Goal: Task Accomplishment & Management: Use online tool/utility

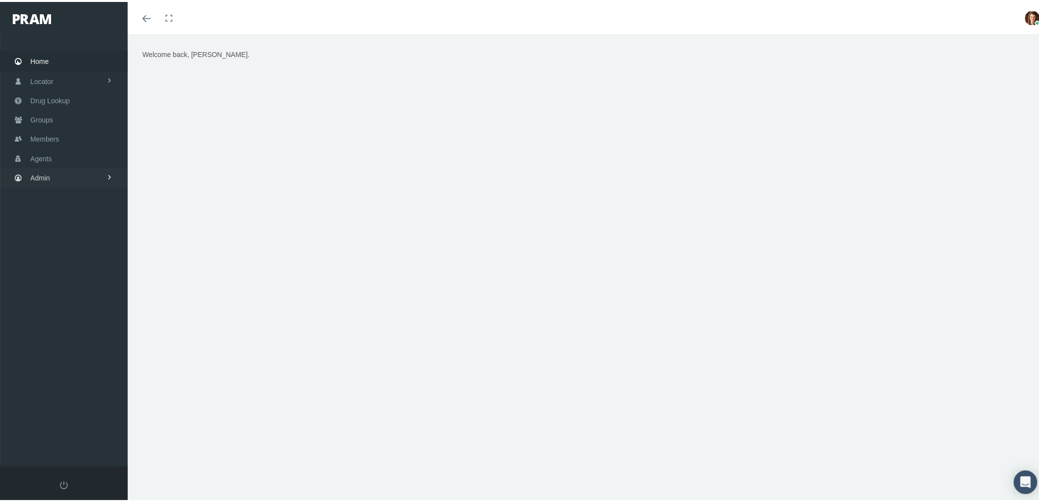
click at [56, 173] on link "Admin" at bounding box center [64, 175] width 128 height 19
click at [64, 208] on link "Agents" at bounding box center [64, 214] width 128 height 17
click at [89, 241] on span "Bank Info Requests" at bounding box center [68, 242] width 60 height 17
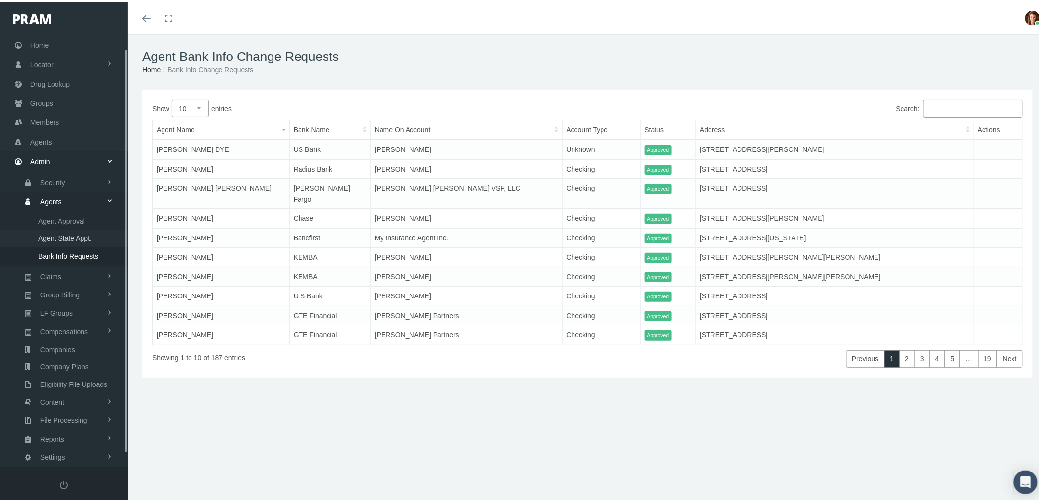
scroll to position [28, 0]
click at [64, 257] on link "Claims" at bounding box center [64, 262] width 128 height 17
click at [69, 252] on span "ACA Claims Invoices" at bounding box center [70, 260] width 64 height 17
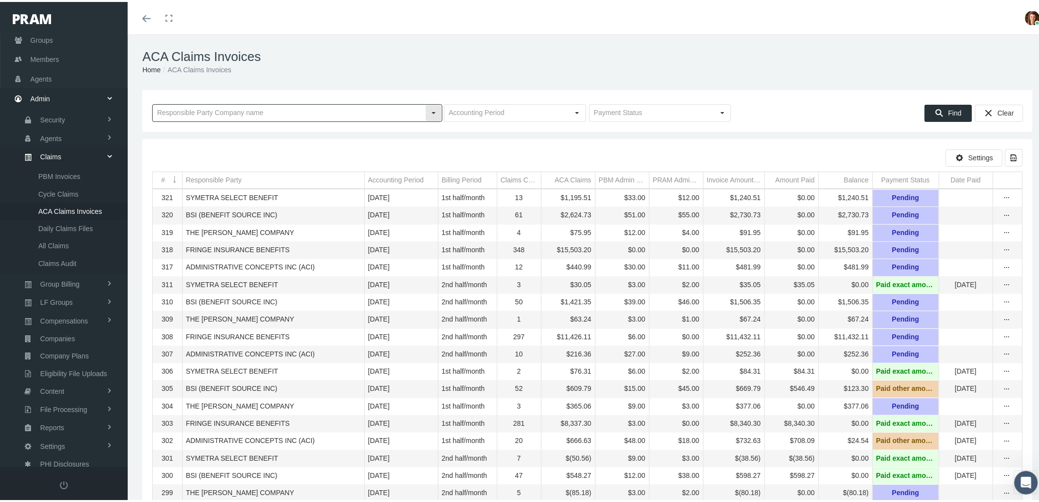
click at [217, 111] on input "text" at bounding box center [289, 111] width 273 height 17
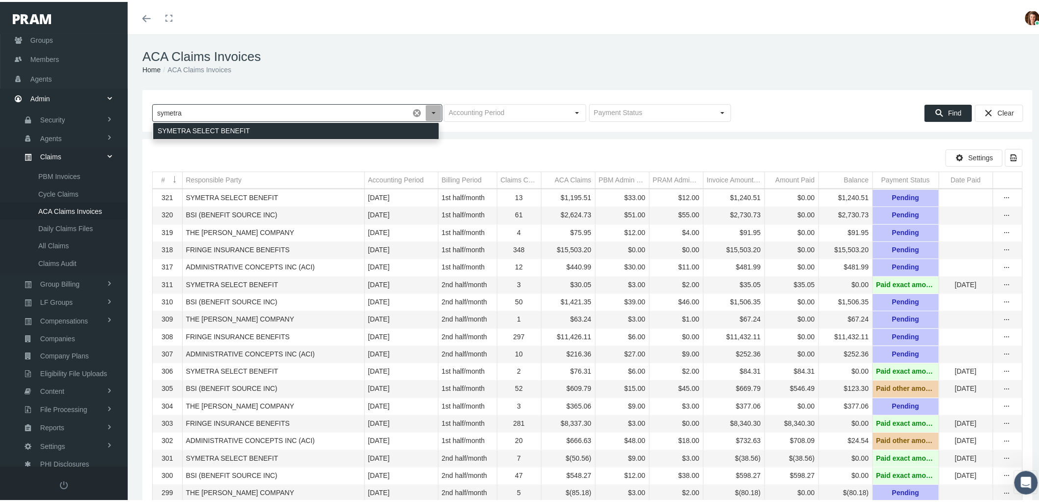
click at [221, 128] on div "SYMETRA SELECT BENEFIT" at bounding box center [296, 129] width 286 height 16
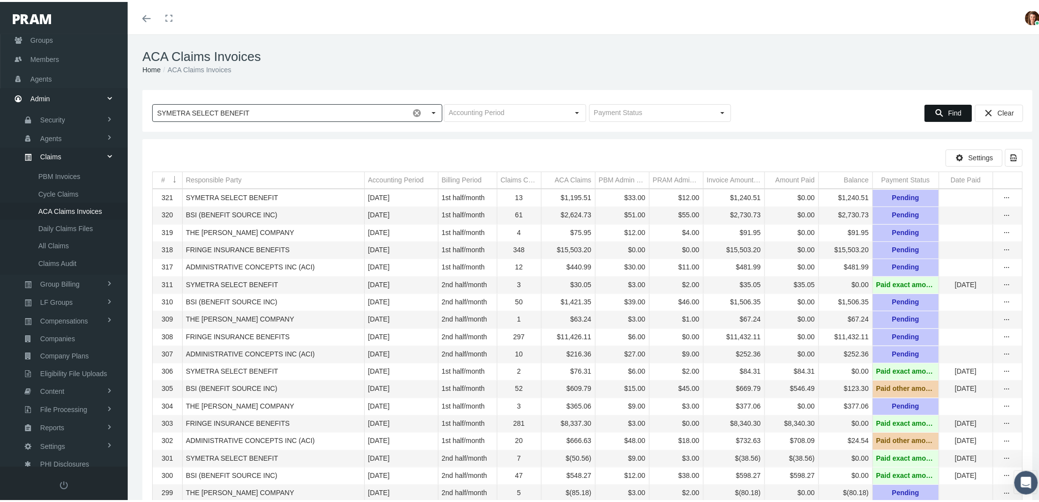
click at [954, 112] on div "Find" at bounding box center [949, 111] width 47 height 16
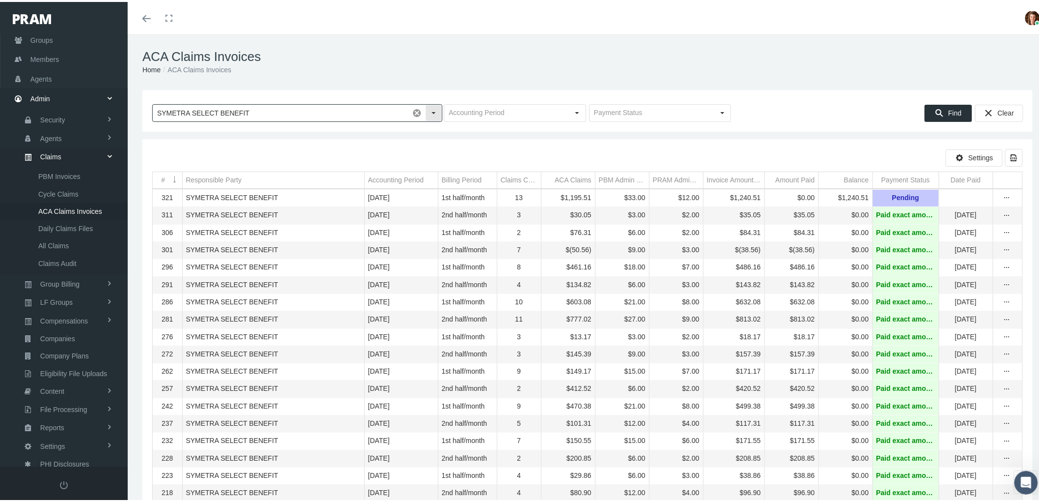
click at [275, 114] on input "SYMETRA SELECT BENEFIT" at bounding box center [281, 111] width 256 height 17
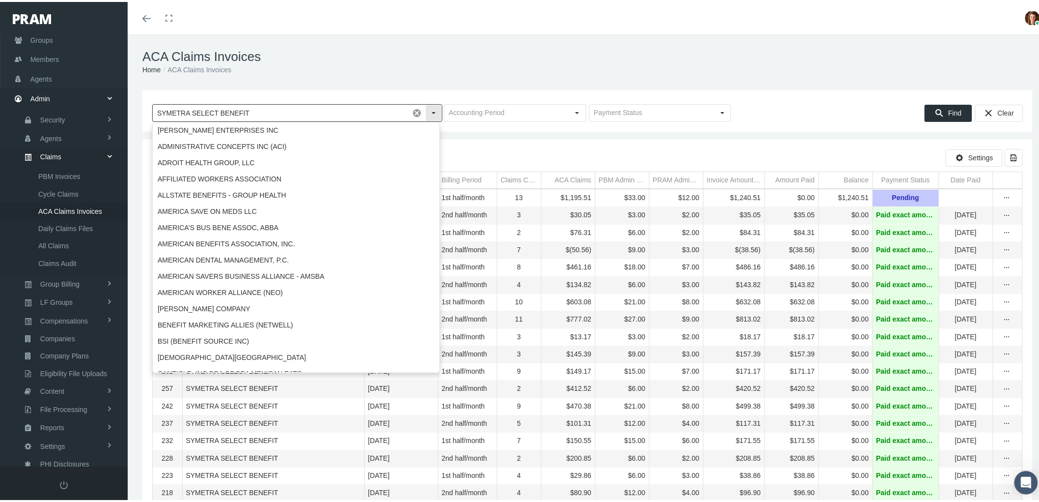
scroll to position [1840, 0]
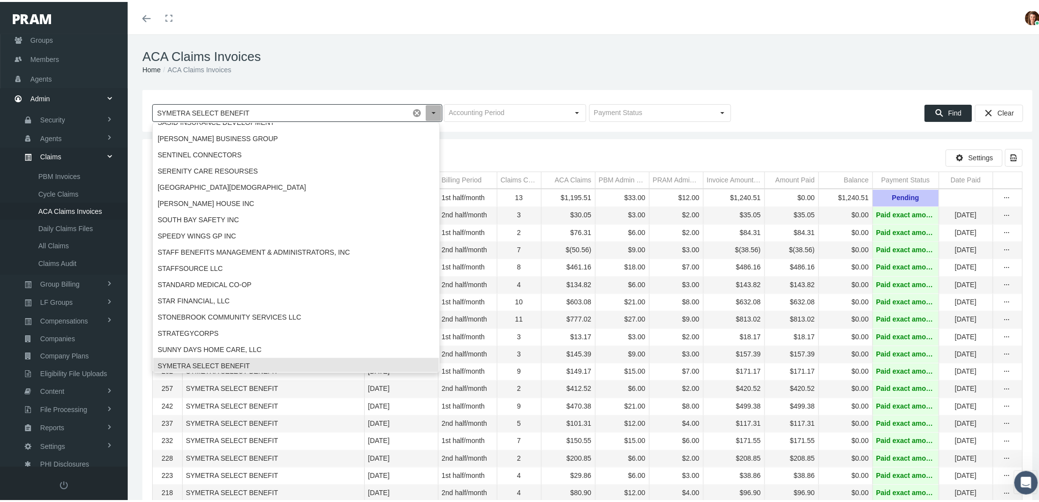
drag, startPoint x: 275, startPoint y: 114, endPoint x: 138, endPoint y: 116, distance: 137.1
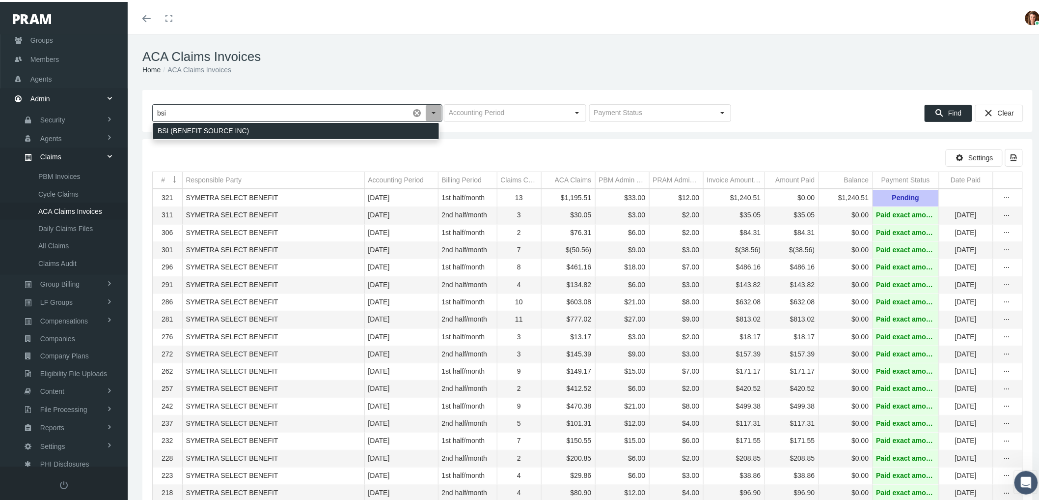
drag, startPoint x: 217, startPoint y: 134, endPoint x: 317, endPoint y: 115, distance: 101.9
click at [217, 134] on div "BSI (BENEFIT SOURCE INC)" at bounding box center [296, 129] width 286 height 16
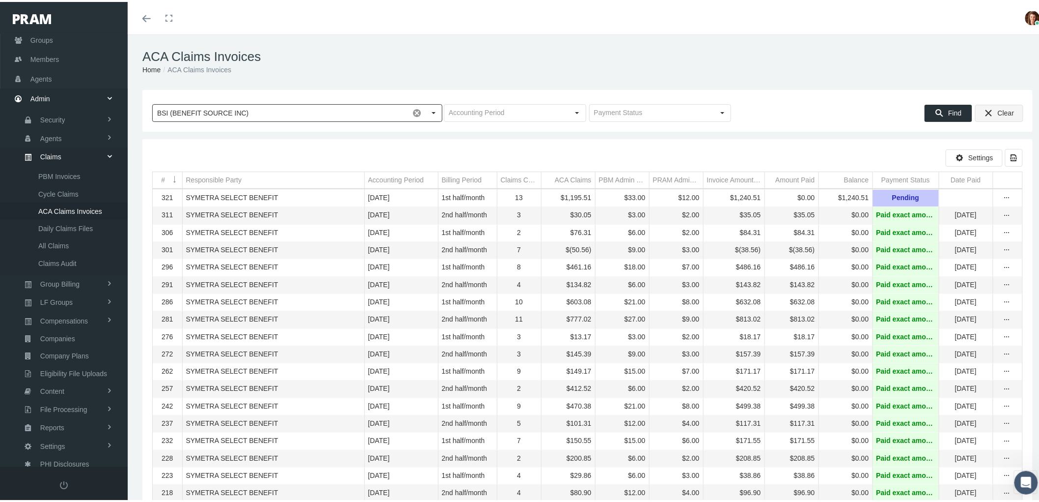
type input "BSI (BENEFIT SOURCE INC)"
click at [949, 113] on span "Find" at bounding box center [955, 111] width 13 height 8
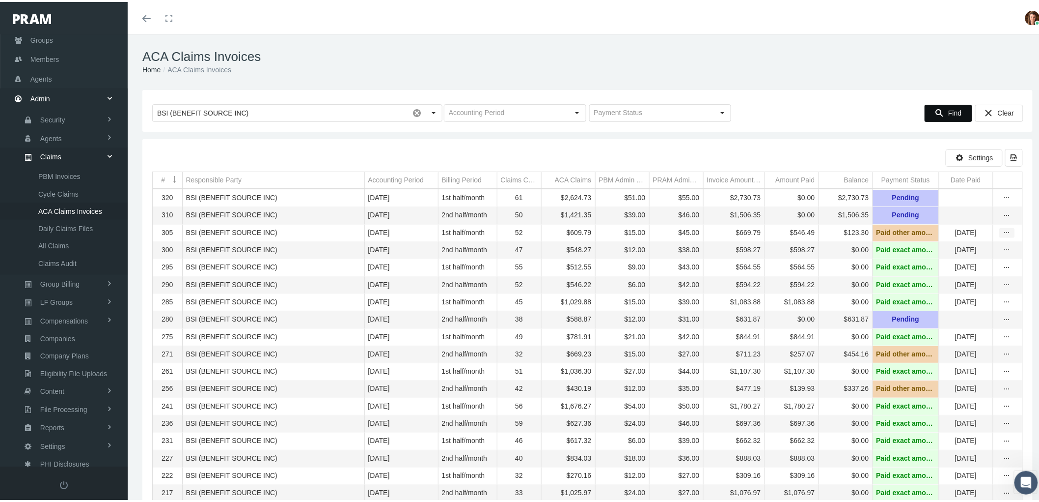
click at [1003, 235] on icon "more" at bounding box center [1007, 230] width 9 height 9
click at [981, 249] on div "View" at bounding box center [958, 250] width 96 height 21
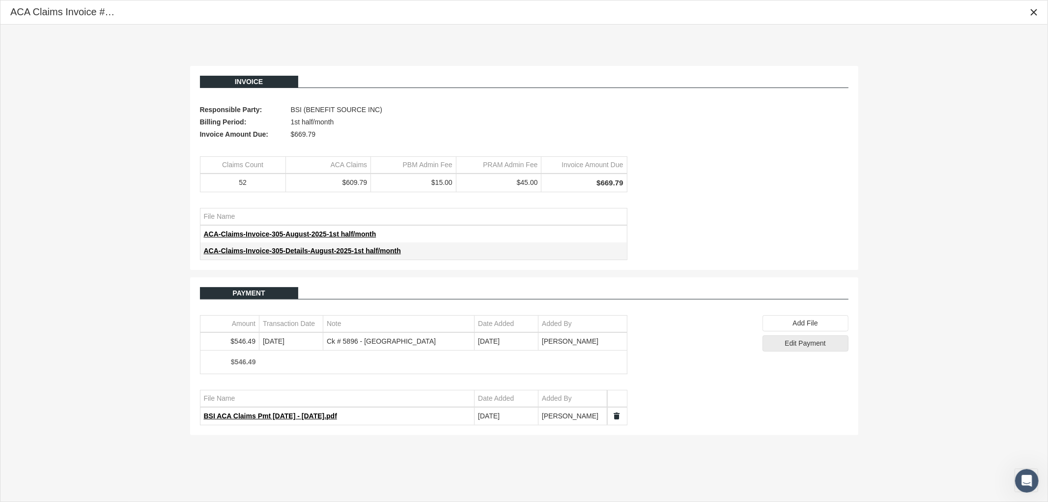
click at [809, 347] on span "Edit Payment" at bounding box center [805, 343] width 41 height 8
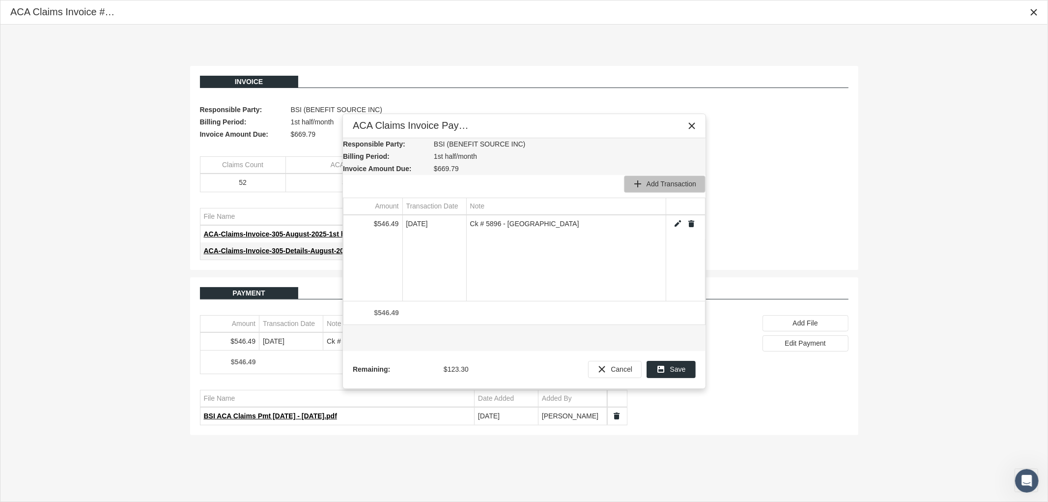
click at [665, 180] on span "Add Transaction" at bounding box center [671, 184] width 50 height 8
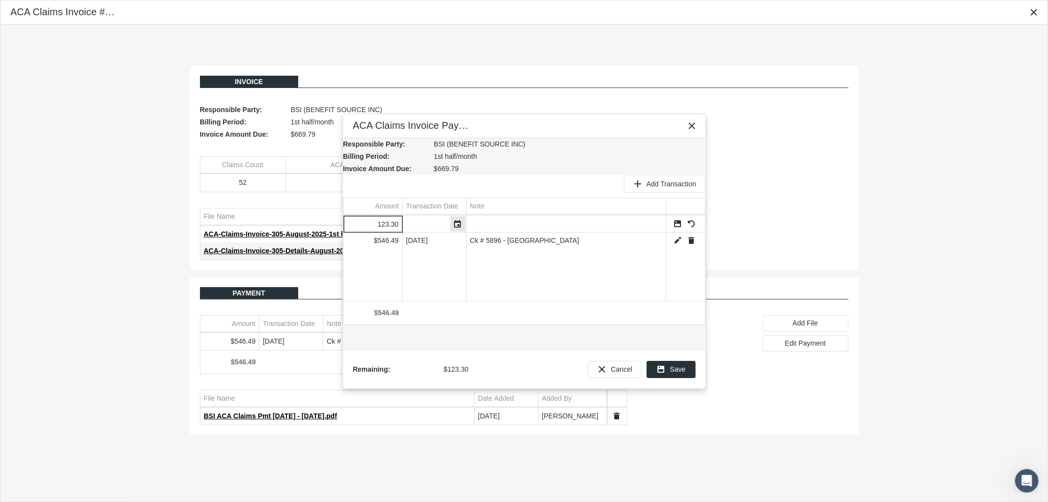
type input "123.3"
click at [454, 224] on div "Select" at bounding box center [458, 223] width 16 height 15
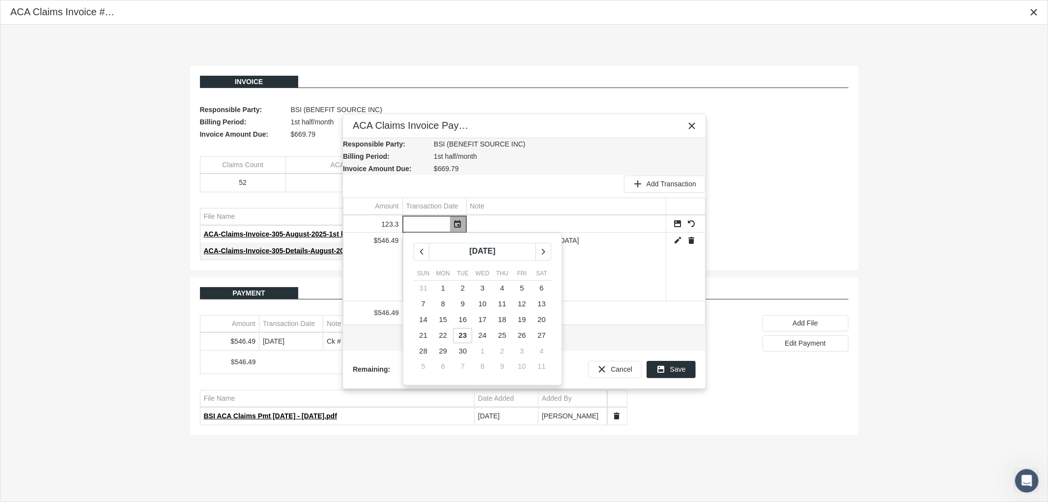
click at [463, 334] on span "23" at bounding box center [463, 335] width 8 height 8
type input "[DATE]"
click at [506, 201] on td "Note" at bounding box center [565, 206] width 199 height 17
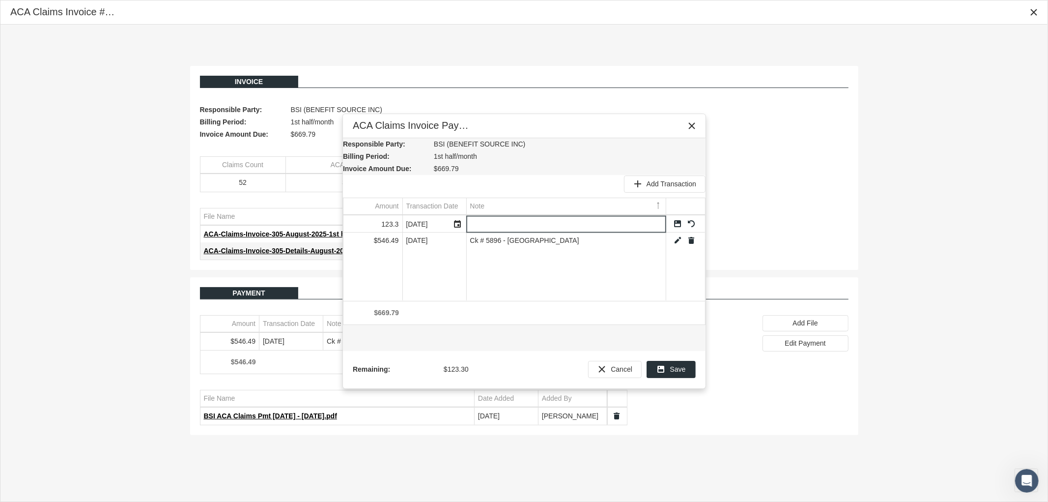
click at [505, 221] on input "Data grid" at bounding box center [566, 224] width 199 height 16
type input "CK # 11145 - Coastal"
click at [675, 224] on link "Save" at bounding box center [677, 223] width 9 height 9
click at [673, 367] on span "Save" at bounding box center [678, 369] width 16 height 8
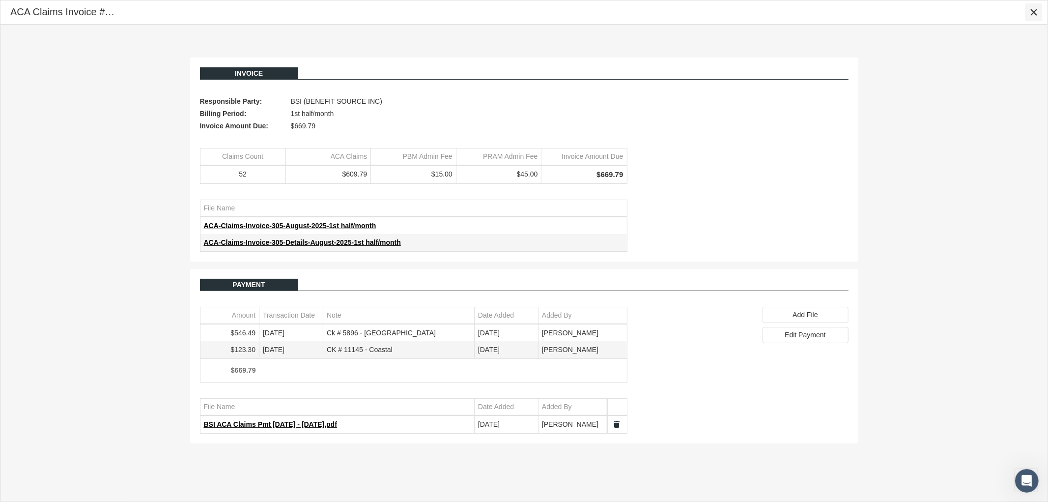
click at [1035, 12] on icon "Close" at bounding box center [1033, 12] width 9 height 9
